Goal: Transaction & Acquisition: Book appointment/travel/reservation

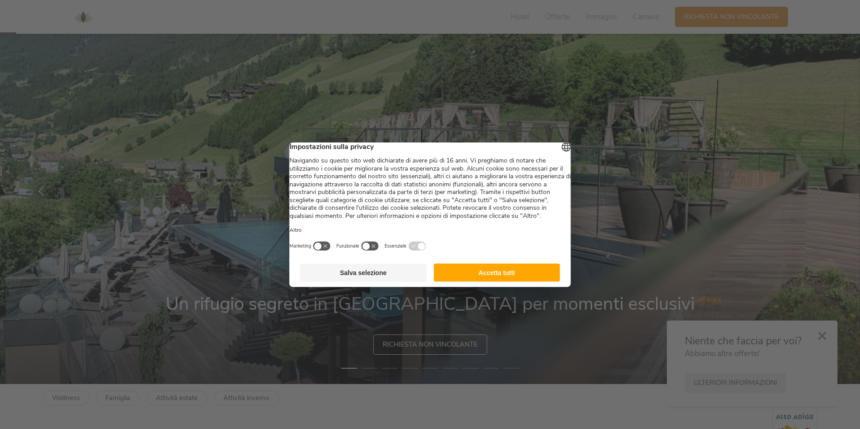
click at [512, 281] on button "Accetta tutti" at bounding box center [496, 272] width 126 height 18
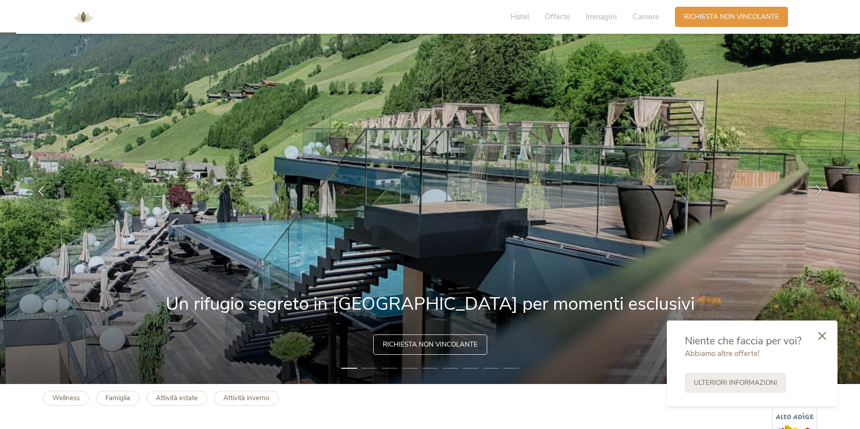
click at [816, 192] on icon at bounding box center [818, 190] width 10 height 10
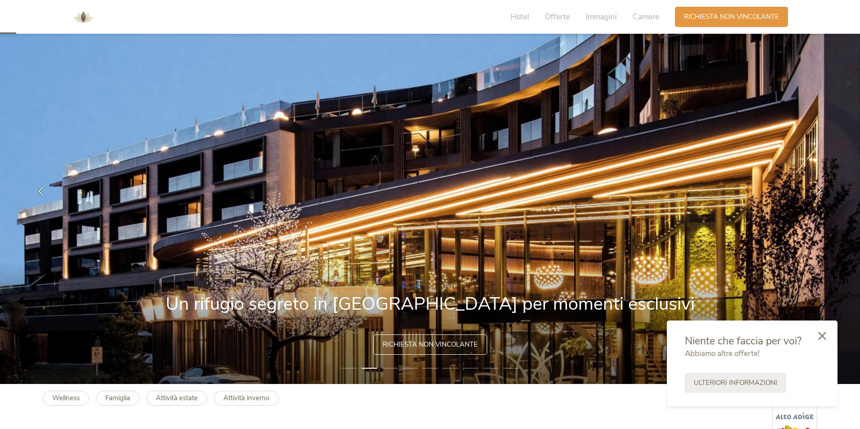
click at [816, 192] on icon at bounding box center [818, 190] width 10 height 10
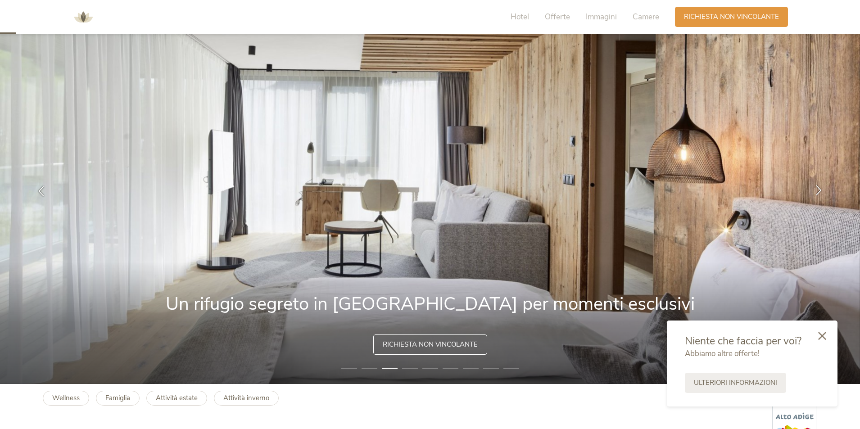
click at [816, 192] on icon at bounding box center [818, 190] width 10 height 10
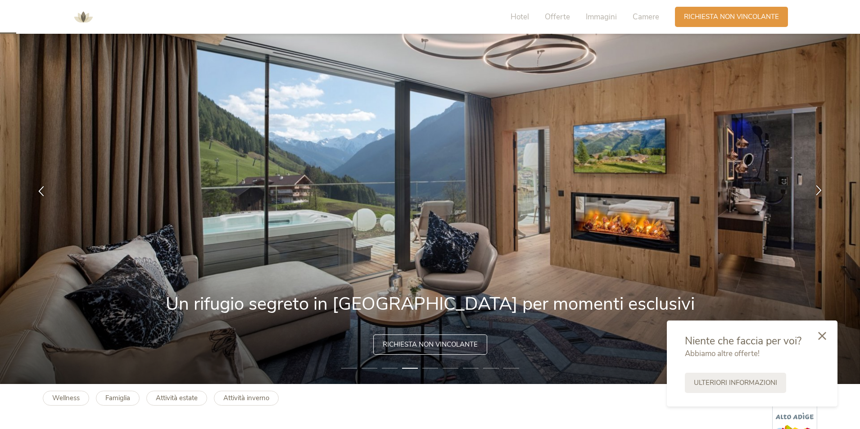
click at [816, 191] on icon at bounding box center [818, 190] width 10 height 10
click at [819, 192] on icon at bounding box center [818, 190] width 10 height 10
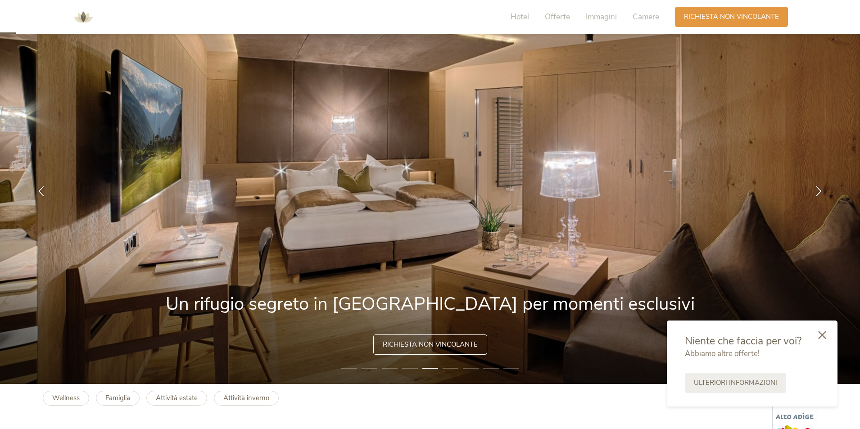
click at [826, 338] on div at bounding box center [821, 336] width 31 height 32
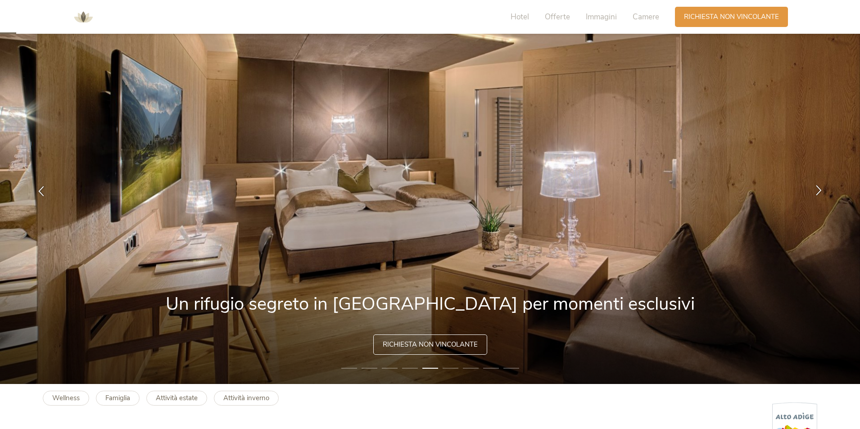
click at [816, 190] on icon at bounding box center [818, 190] width 10 height 10
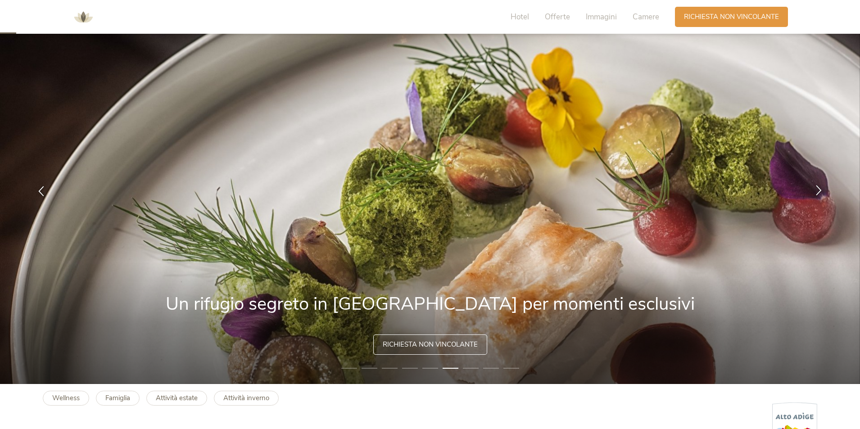
click at [816, 190] on icon at bounding box center [818, 190] width 10 height 10
click at [820, 192] on icon at bounding box center [818, 190] width 10 height 10
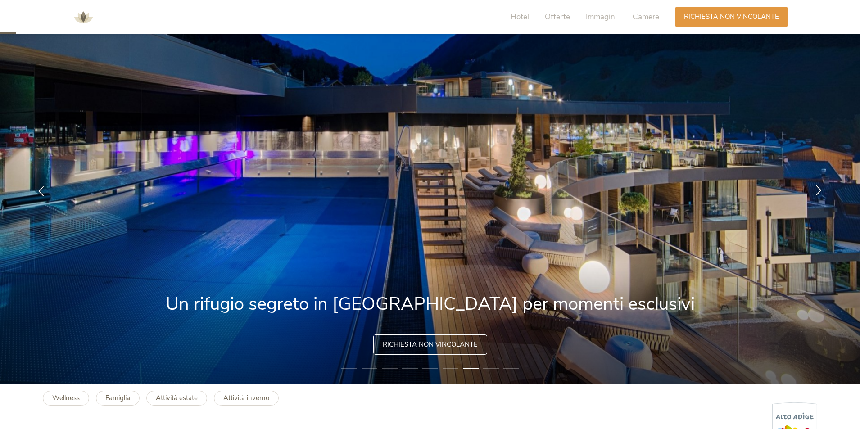
click at [820, 192] on icon at bounding box center [818, 190] width 10 height 10
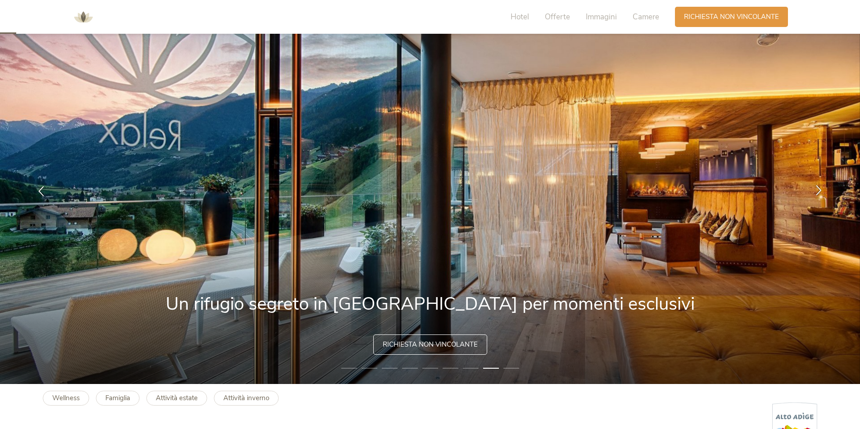
click at [820, 192] on icon at bounding box center [818, 190] width 10 height 10
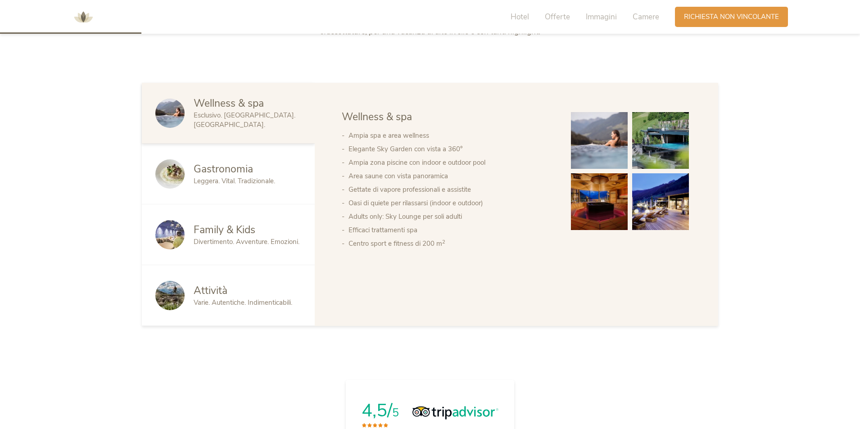
scroll to position [270, 0]
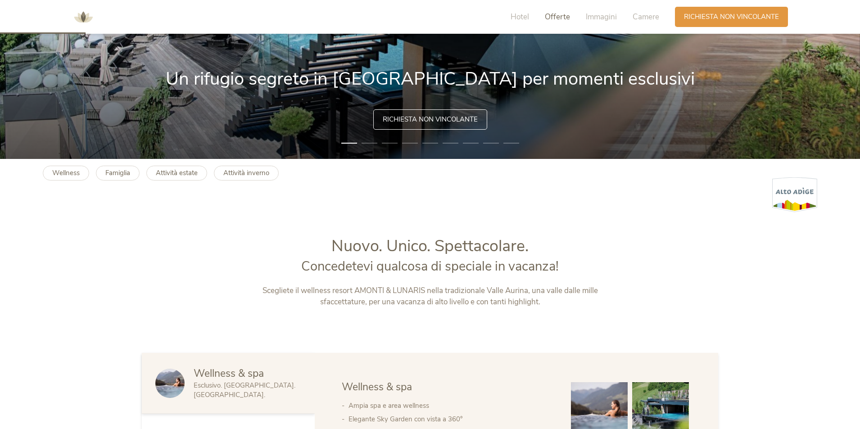
click at [563, 18] on span "Offerte" at bounding box center [557, 17] width 25 height 10
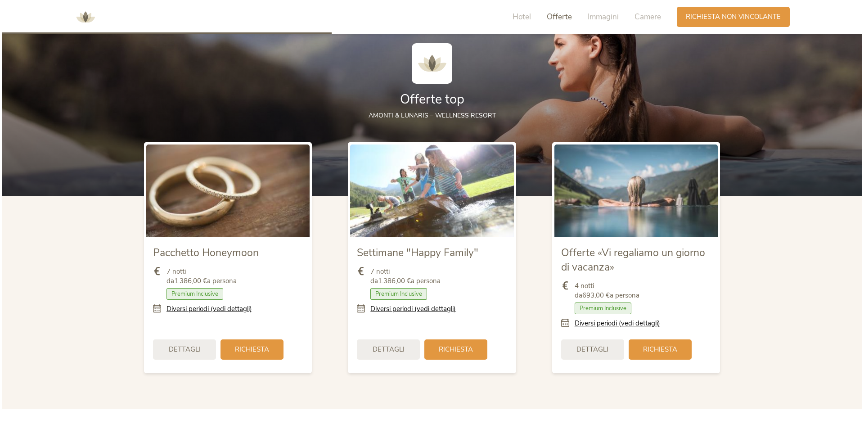
scroll to position [1039, 0]
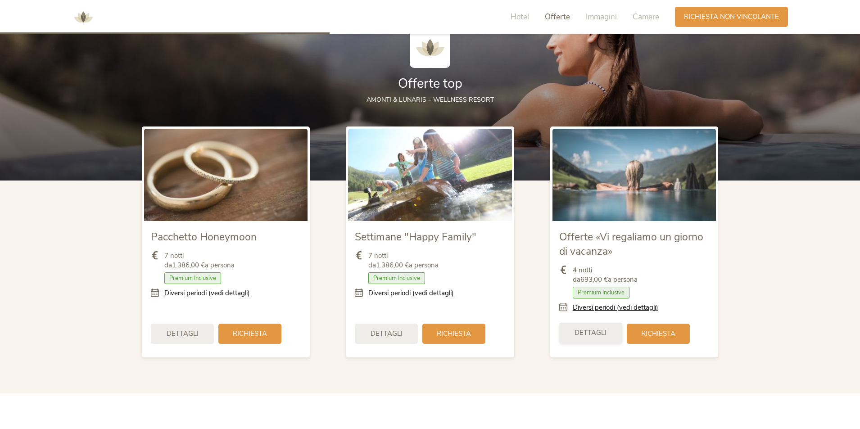
click at [603, 326] on div "Dettagli" at bounding box center [590, 333] width 63 height 20
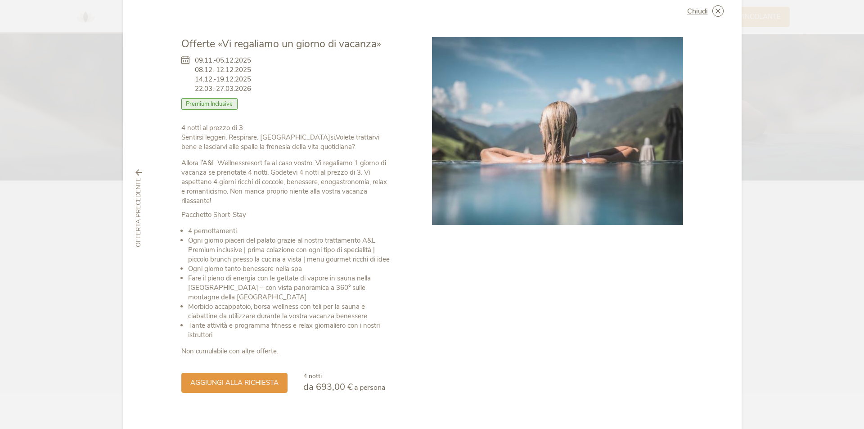
scroll to position [40, 0]
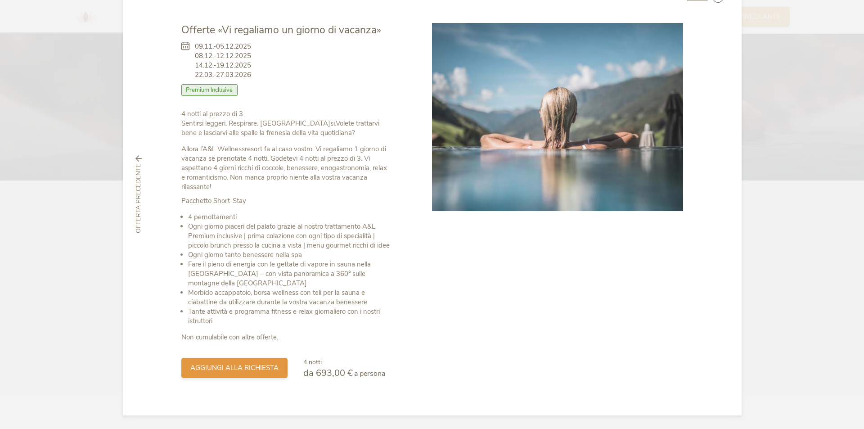
click at [230, 372] on span "aggiungi alla richiesta" at bounding box center [234, 367] width 88 height 9
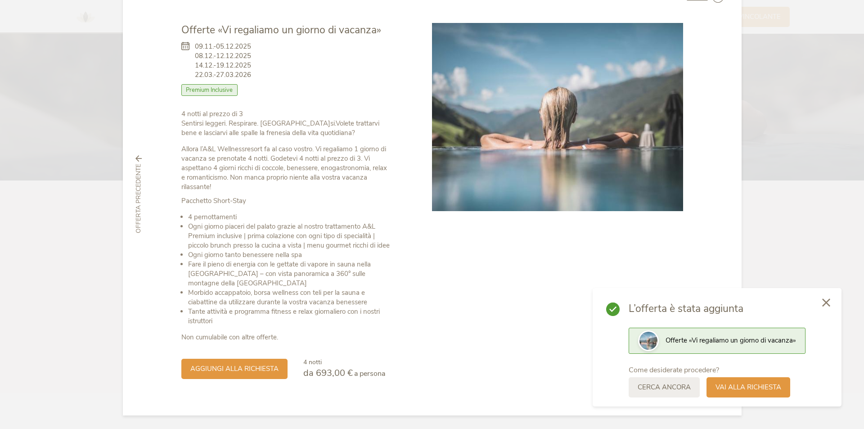
click at [834, 301] on div at bounding box center [826, 303] width 31 height 32
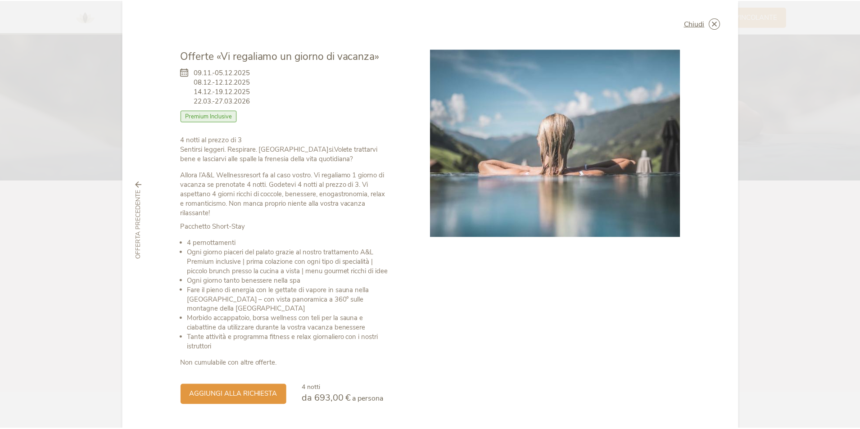
scroll to position [0, 0]
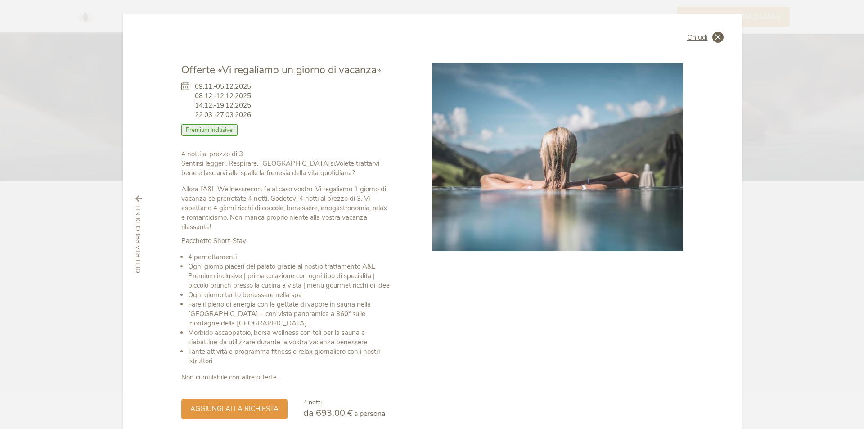
click at [716, 33] on icon at bounding box center [717, 37] width 11 height 11
